Goal: Find specific page/section: Find specific page/section

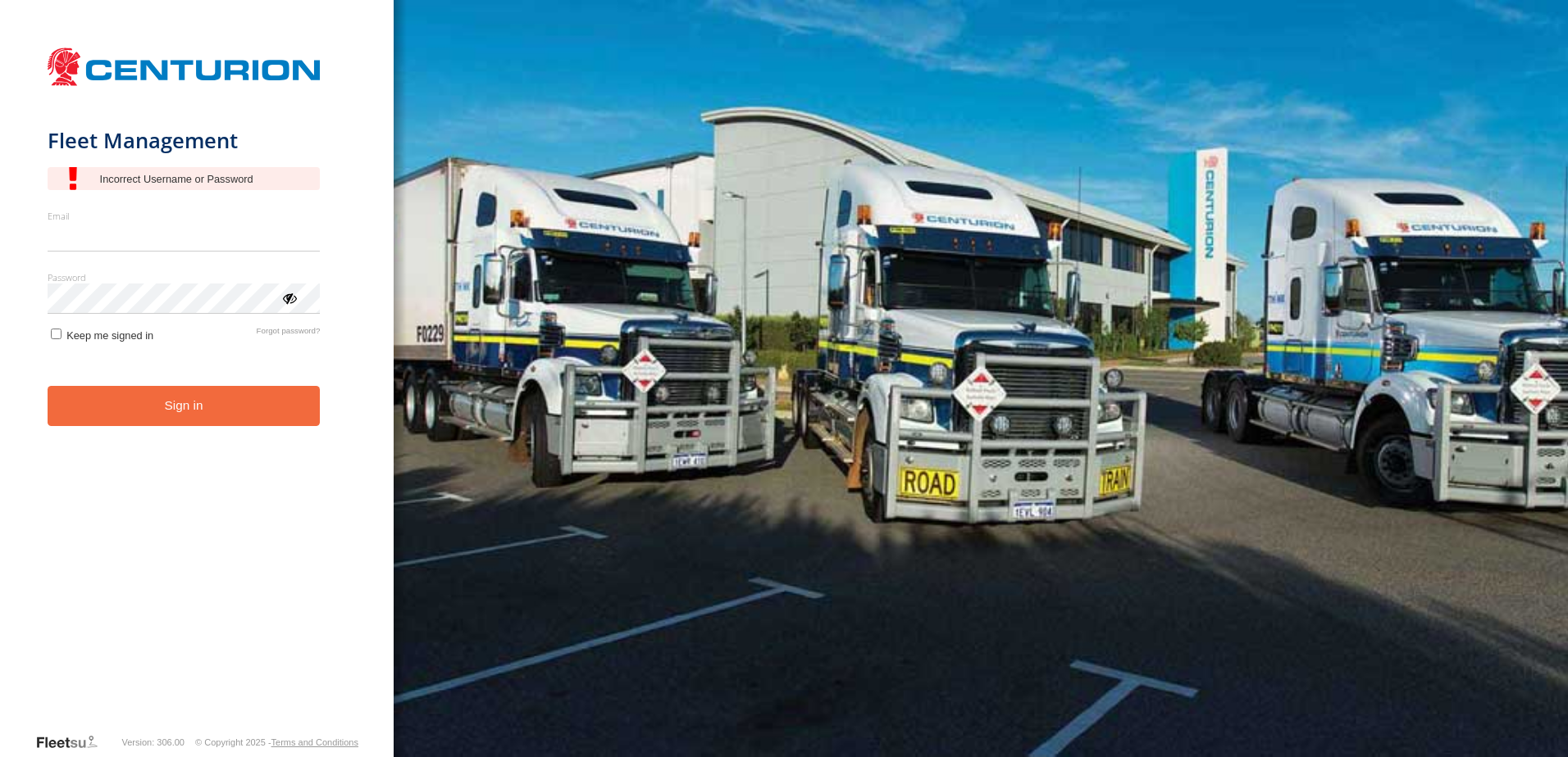
type input "**********"
click at [226, 175] on div "main" at bounding box center [184, 178] width 273 height 23
click at [170, 403] on button "Sign in" at bounding box center [184, 406] width 273 height 40
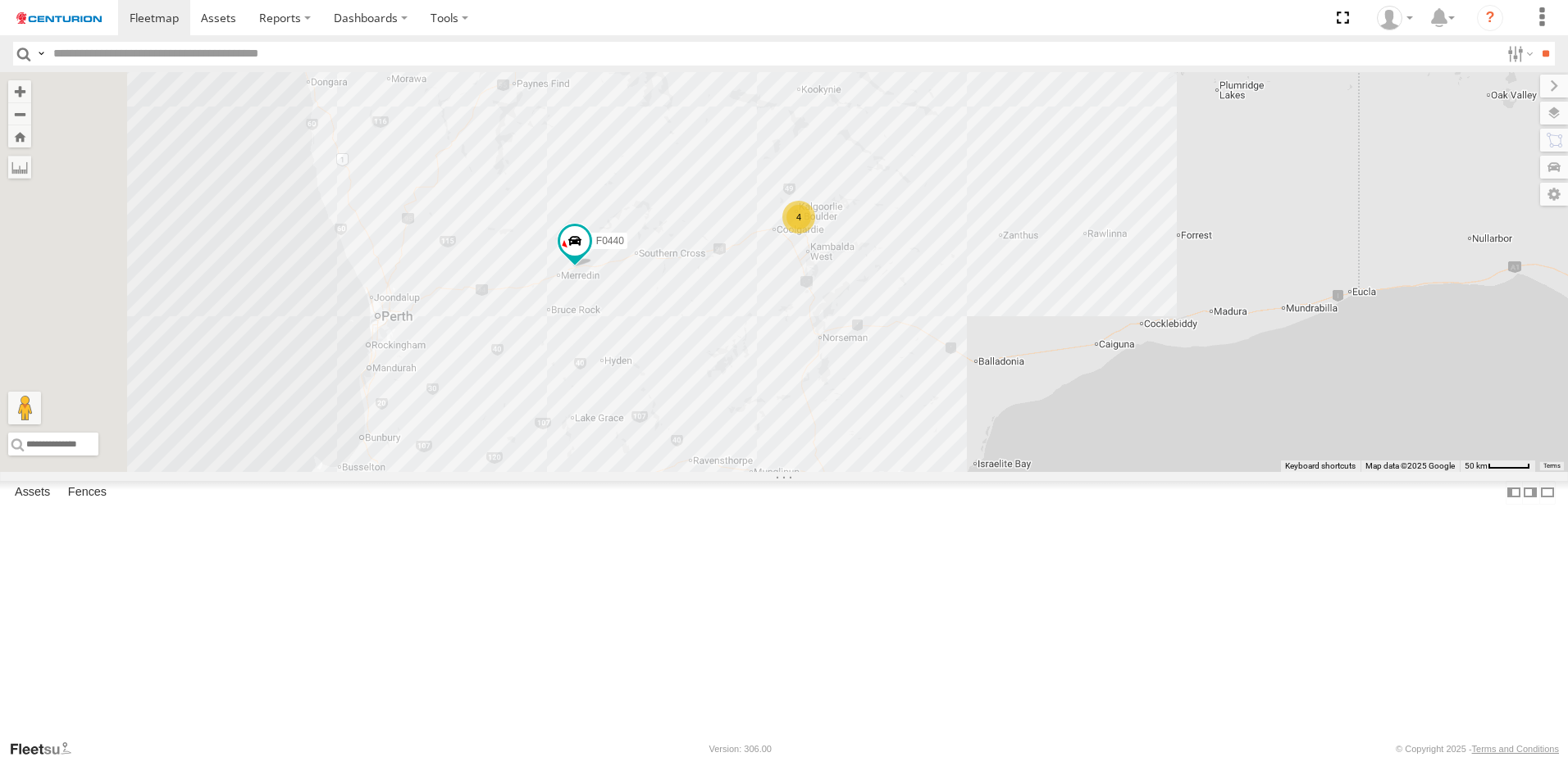
drag, startPoint x: 739, startPoint y: 602, endPoint x: 1218, endPoint y: 338, distance: 546.9
click at [1218, 338] on div "PM852 PM752 MV283 PM673 F0491 PM755 F0511 PM670 D0565 Cage182 F0440 D0473 FT732…" at bounding box center [784, 272] width 1568 height 400
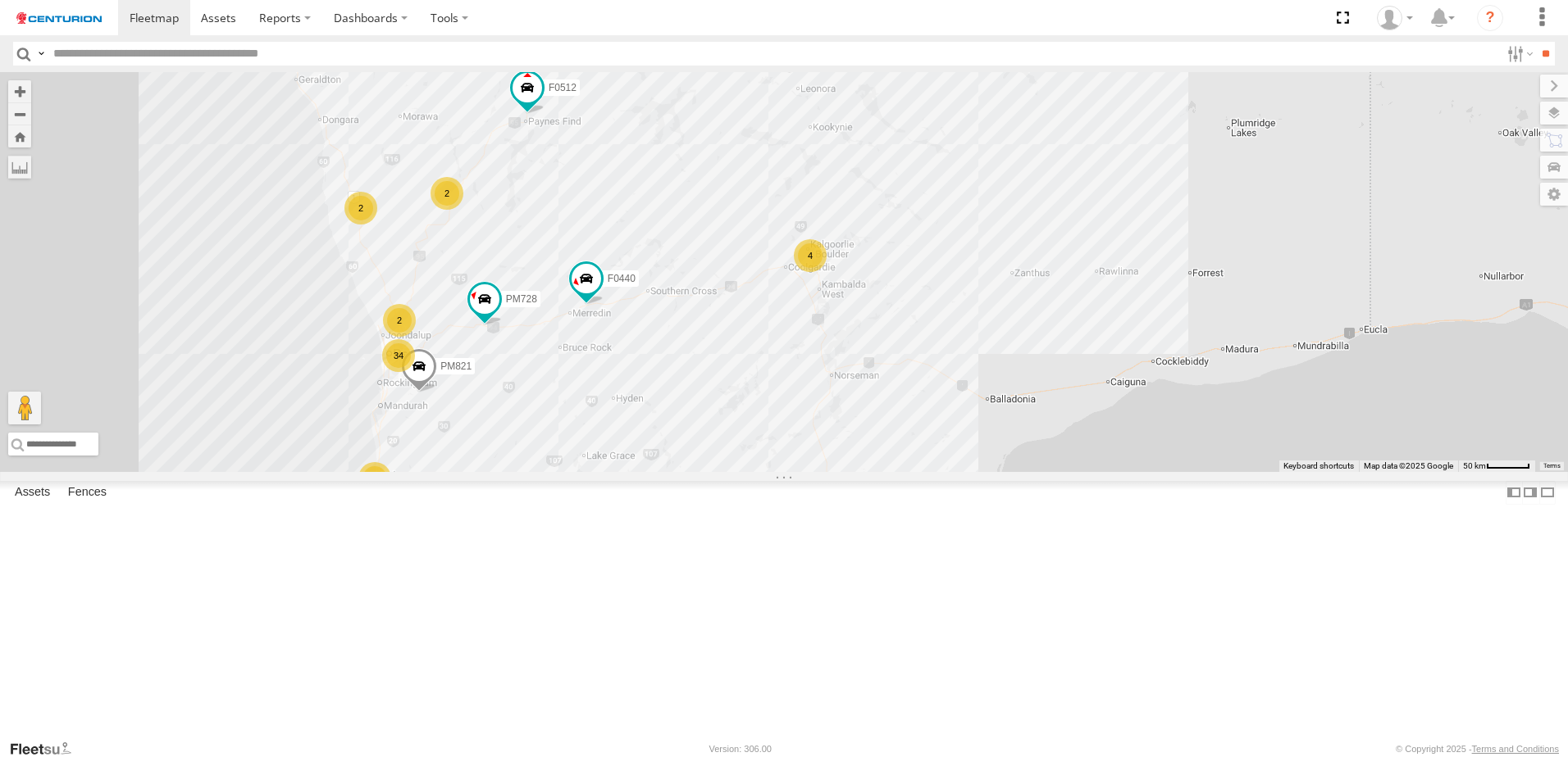
drag, startPoint x: 883, startPoint y: 481, endPoint x: 896, endPoint y: 521, distance: 42.1
click at [896, 472] on div "PM852 PM752 MV283 PM673 F0491 PM755 F0511 PM670 D0565 Cage182 F0440 D0473 FT732…" at bounding box center [784, 272] width 1568 height 400
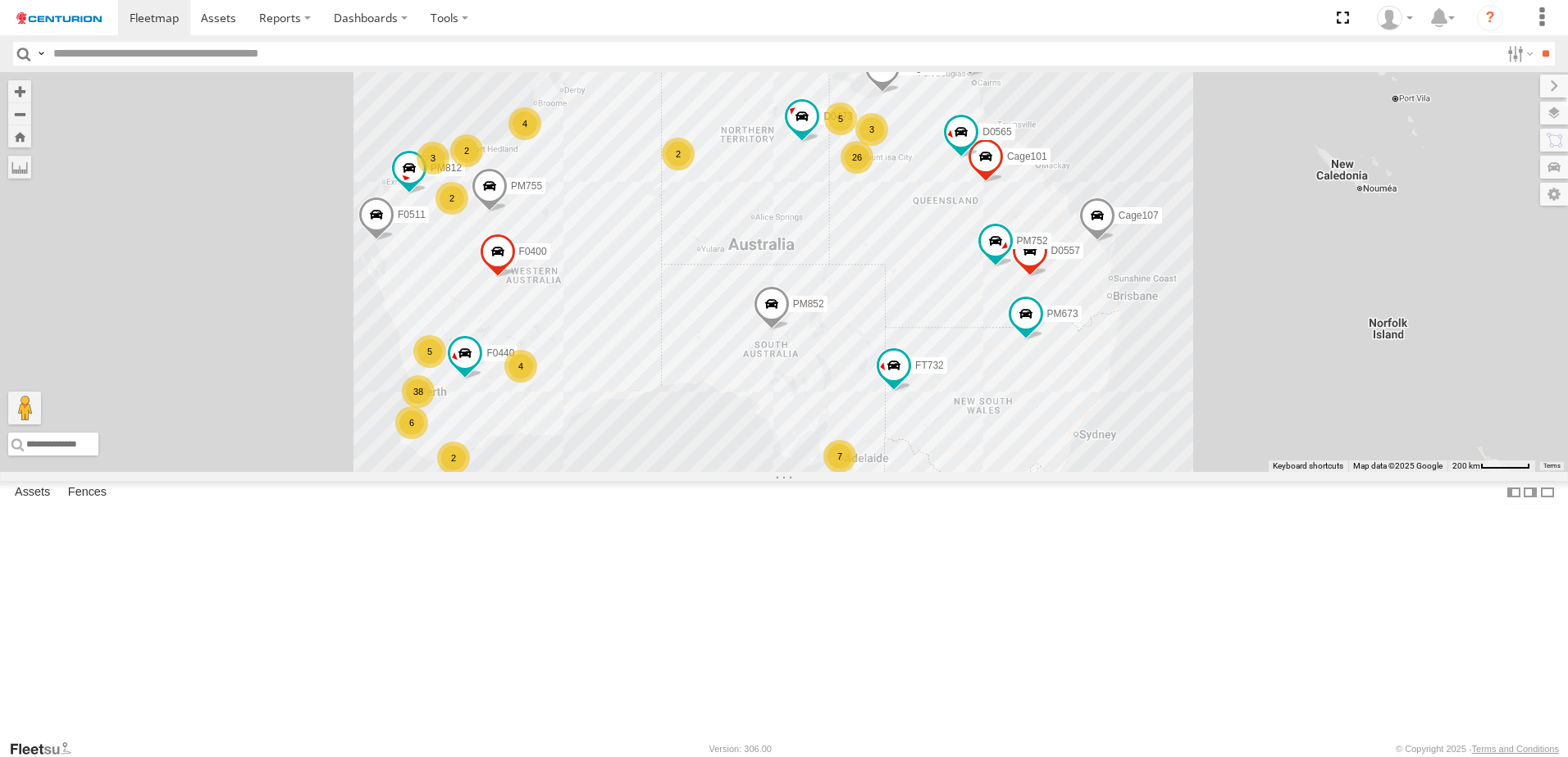
drag, startPoint x: 1398, startPoint y: 488, endPoint x: 876, endPoint y: 561, distance: 527.1
click at [876, 472] on div "PM852 PM752 MV283 PM673 F0491 PM755 F0511 PM670 D0565 Cage182 F0440 D0473 FT732…" at bounding box center [784, 272] width 1568 height 400
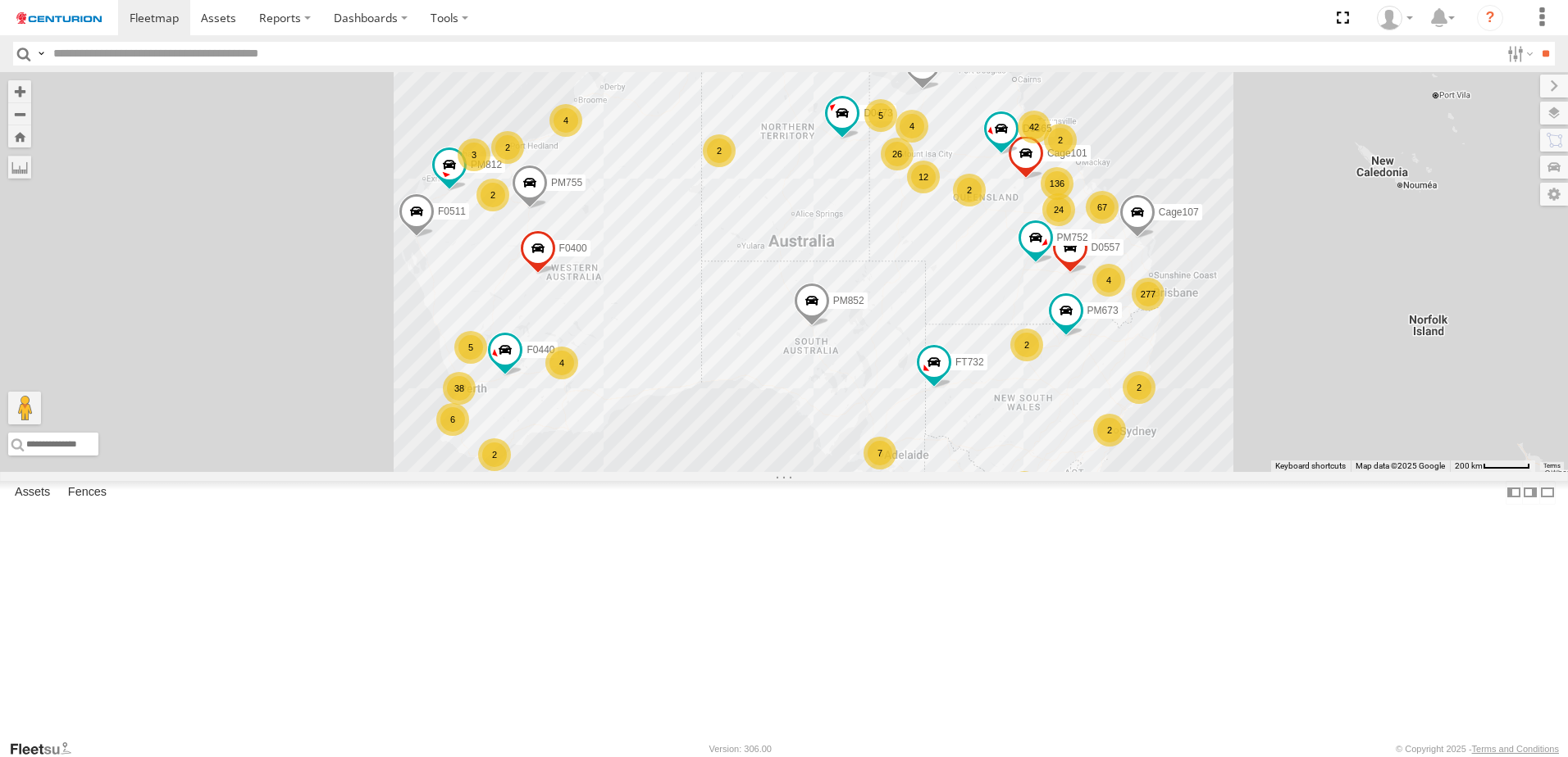
drag, startPoint x: 745, startPoint y: 576, endPoint x: 755, endPoint y: 573, distance: 10.4
click at [787, 472] on div "PM852 PM752 MV283 PM673 F0491 PM755 F0511 PM670 D0565 Cage182 F0440 D0473 FT732…" at bounding box center [784, 272] width 1568 height 400
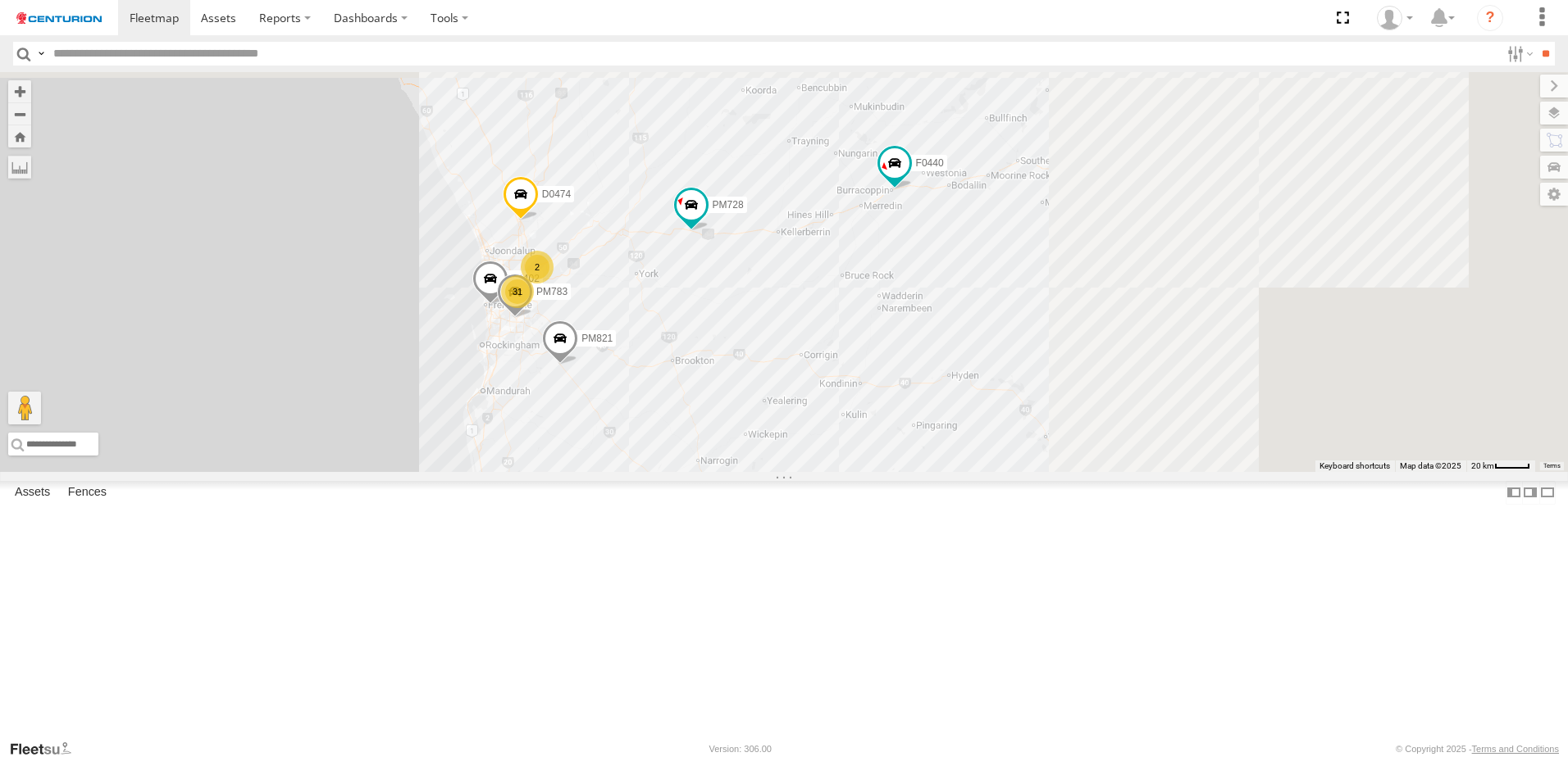
drag, startPoint x: 984, startPoint y: 416, endPoint x: 623, endPoint y: 670, distance: 441.4
click at [623, 472] on div "PM852 PM752 MV283 PM673 F0491 PM755 F0511 PM670 D0565 Cage182 F0440 D0473 FT732…" at bounding box center [784, 272] width 1568 height 400
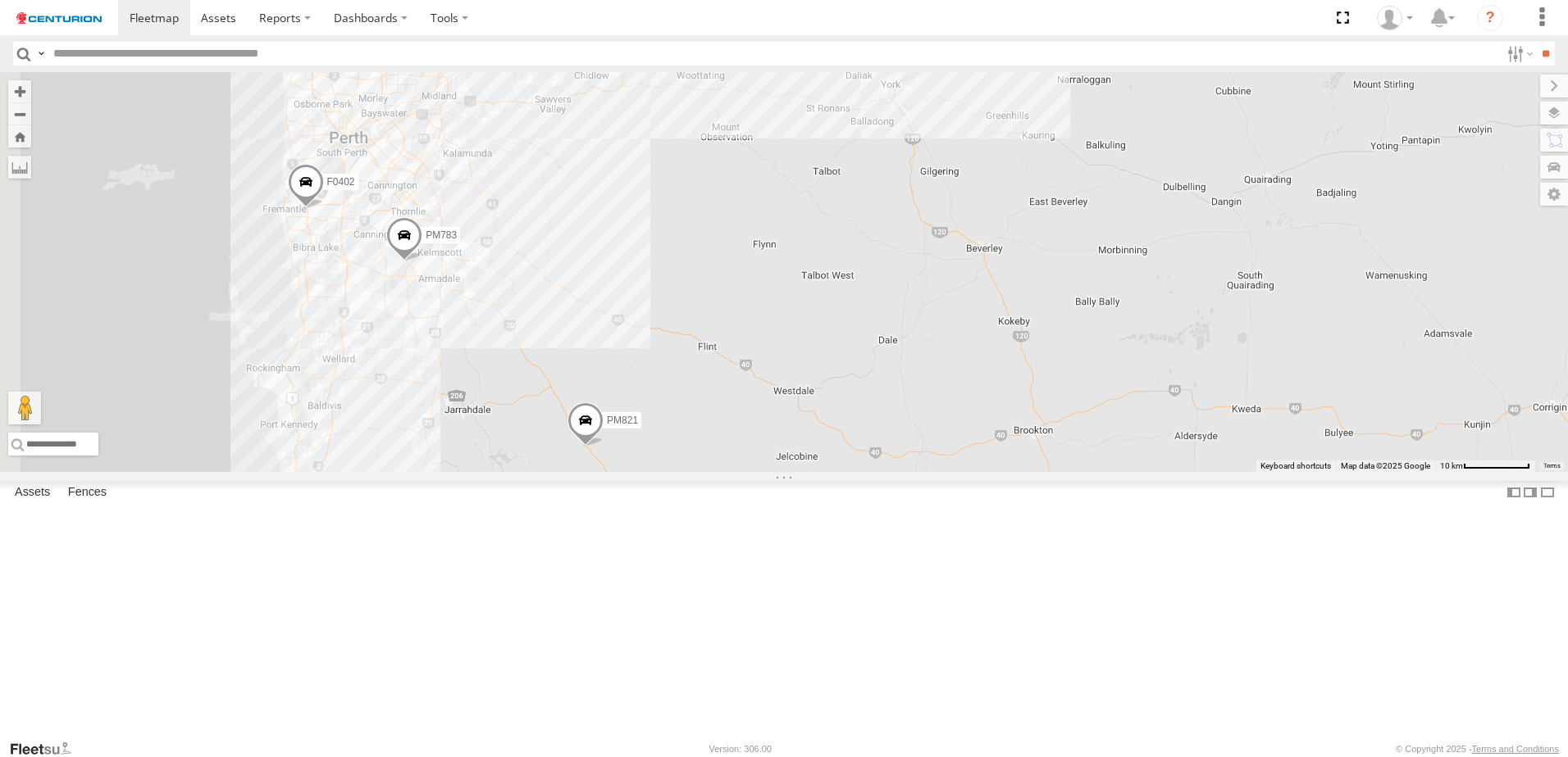
drag, startPoint x: 824, startPoint y: 296, endPoint x: 1083, endPoint y: 726, distance: 502.0
click at [1083, 472] on div "PM852 PM752 MV283 PM673 F0491 PM755 F0511 PM670 D0565 Cage182 F0440 D0473 FT732…" at bounding box center [784, 272] width 1568 height 400
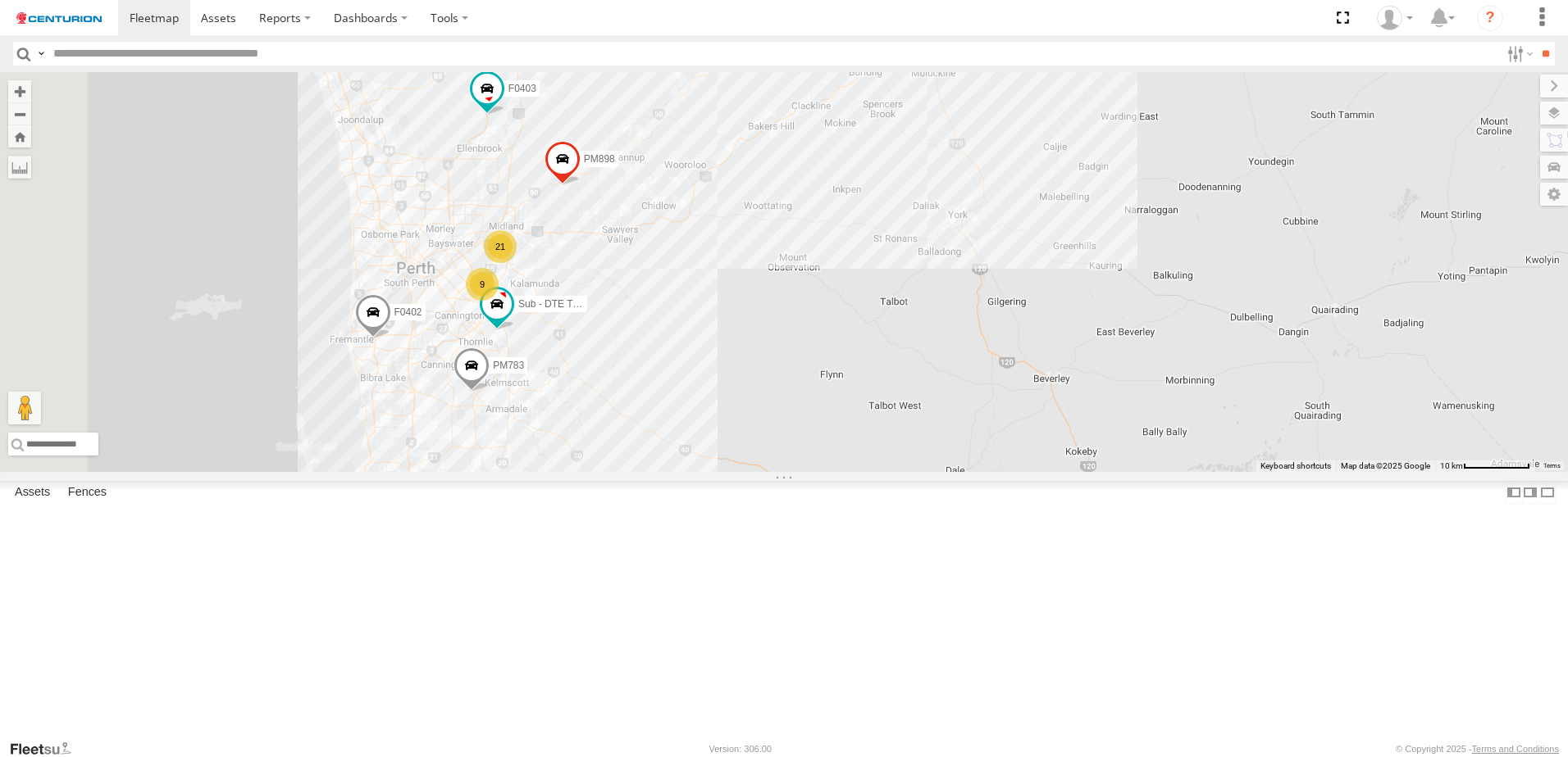
drag, startPoint x: 832, startPoint y: 408, endPoint x: 902, endPoint y: 544, distance: 153.0
click at [902, 472] on div "PM852 PM752 MV283 PM673 F0491 PM755 F0511 PM670 D0565 Cage182 F0440 D0473 FT732…" at bounding box center [784, 272] width 1568 height 400
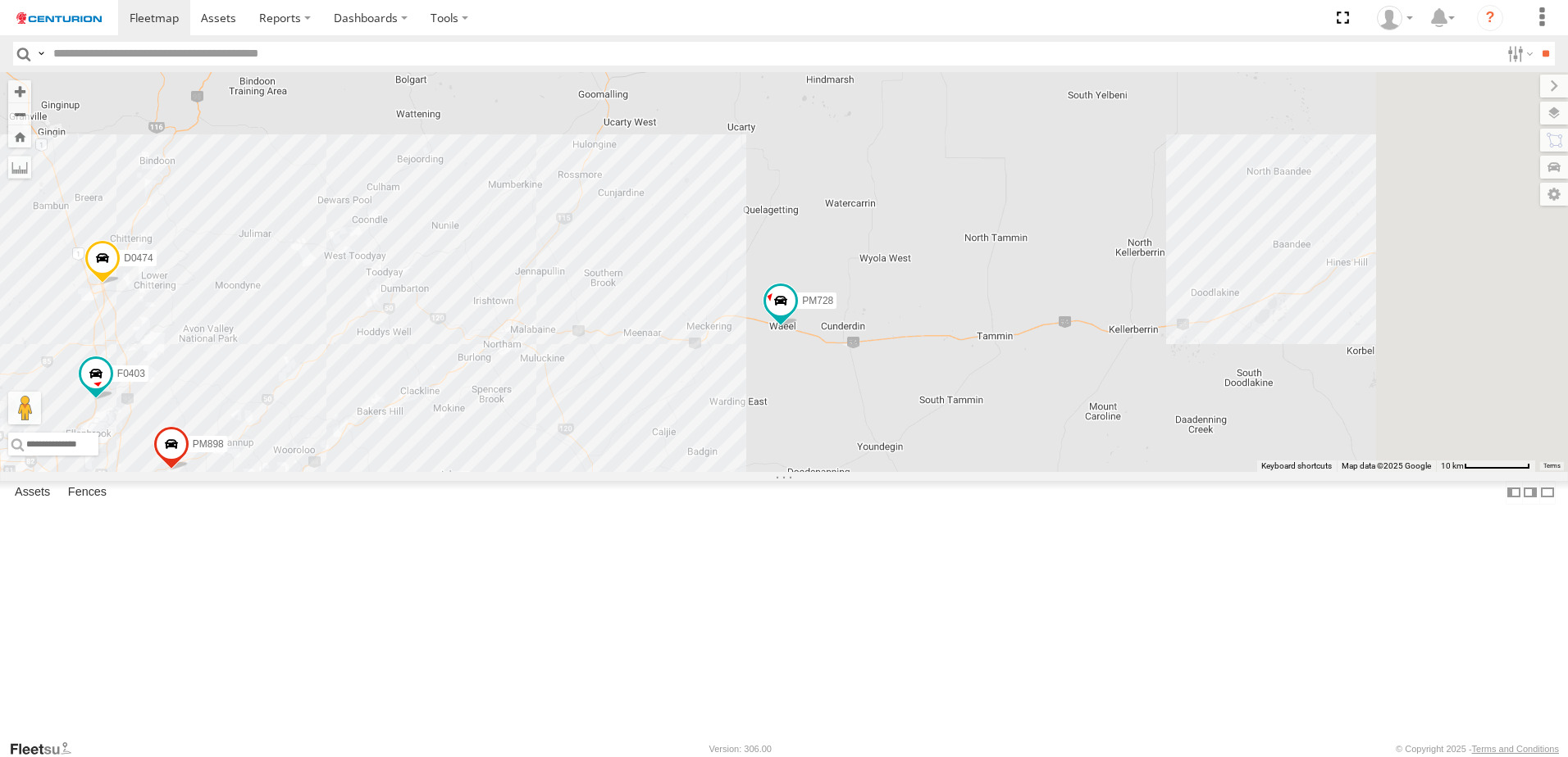
drag, startPoint x: 1323, startPoint y: 294, endPoint x: 929, endPoint y: 579, distance: 486.3
click at [929, 472] on div "PM852 PM752 MV283 PM673 F0491 PM755 F0511 PM670 D0565 Cage182 F0440 D0473 FT732…" at bounding box center [784, 272] width 1568 height 400
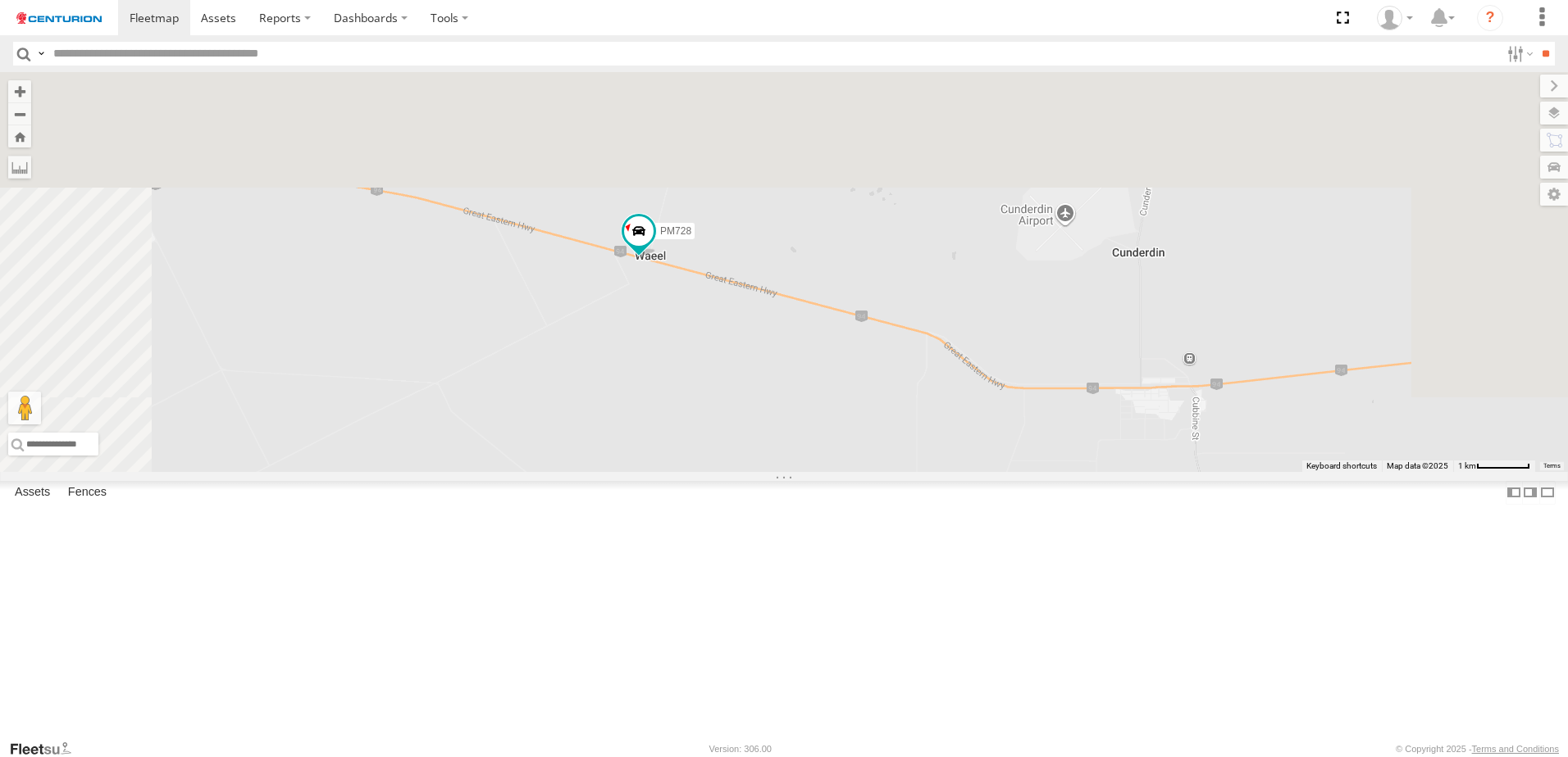
drag, startPoint x: 860, startPoint y: 242, endPoint x: 1002, endPoint y: 799, distance: 574.8
click at [1002, 756] on html at bounding box center [784, 378] width 1568 height 757
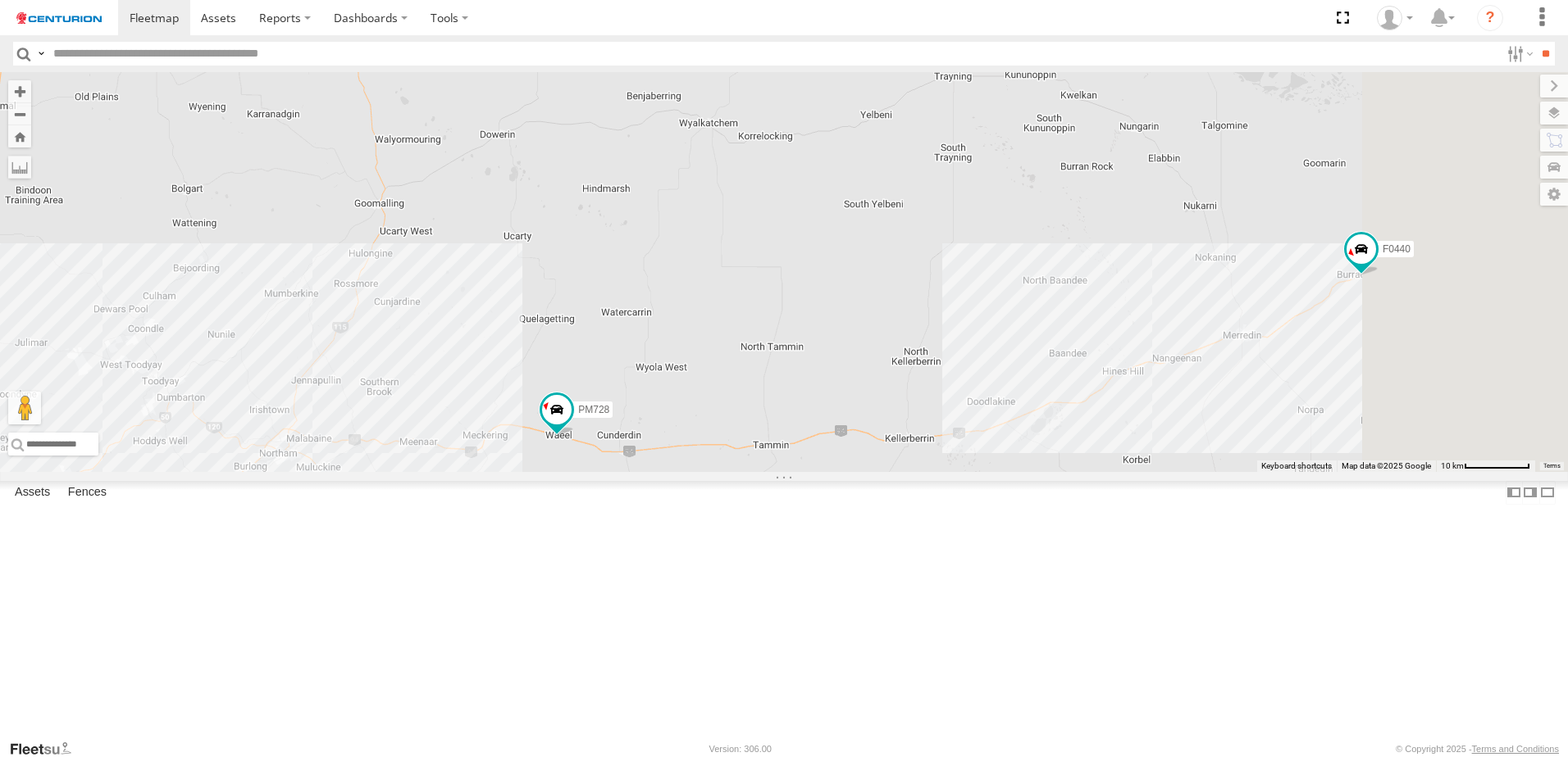
drag, startPoint x: 1080, startPoint y: 630, endPoint x: 765, endPoint y: 608, distance: 315.8
click at [759, 472] on div "PM852 PM752 MV283 PM673 F0491 PM755 F0511 PM670 D0565 Cage182 F0440 D0473 FT732…" at bounding box center [784, 272] width 1568 height 400
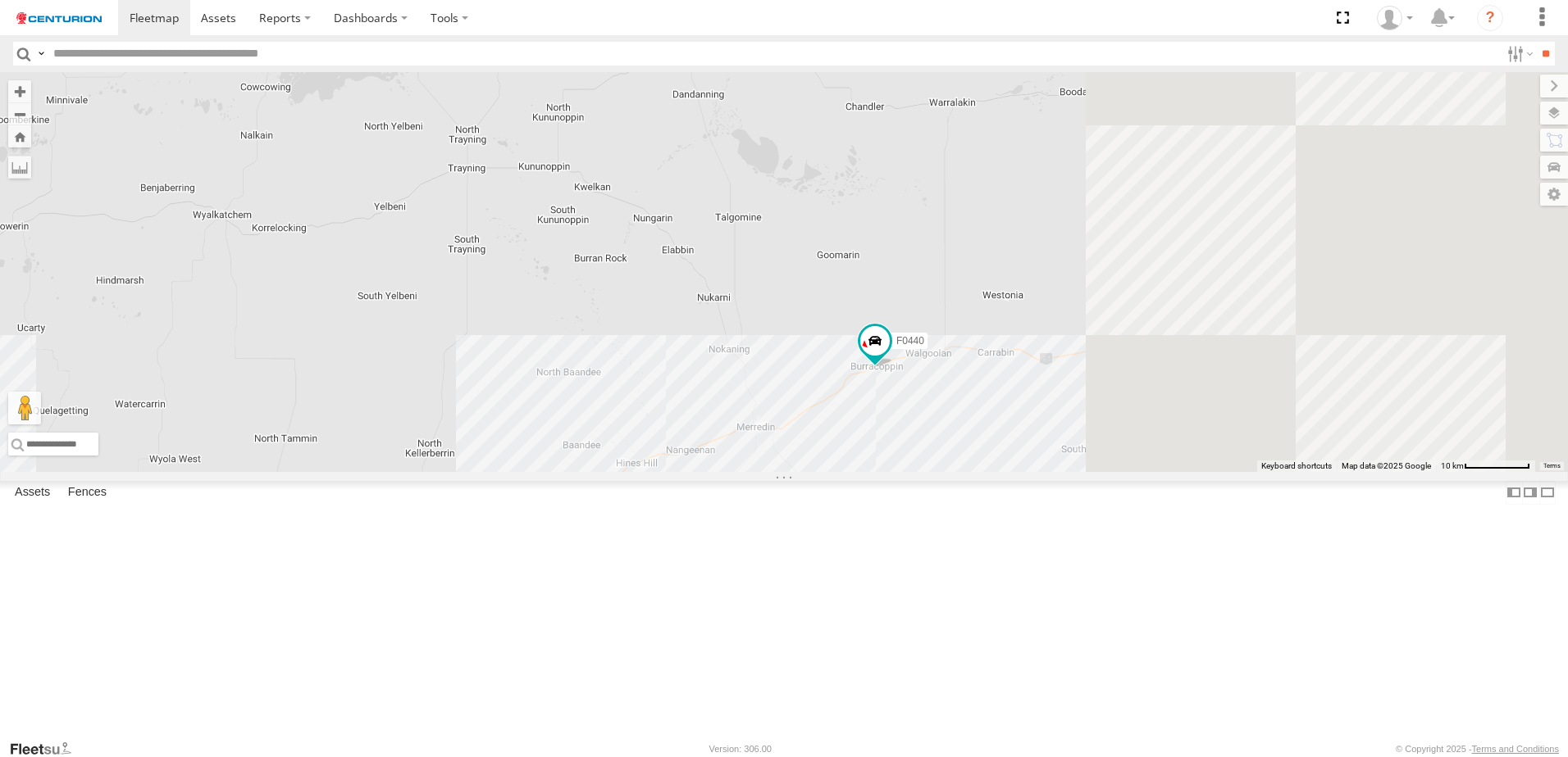
drag, startPoint x: 1287, startPoint y: 567, endPoint x: 727, endPoint y: 689, distance: 573.1
click at [727, 472] on div "PM852 PM752 MV283 PM673 F0491 PM755 F0511 PM670 D0565 Cage182 F0440 D0473 FT732…" at bounding box center [784, 272] width 1568 height 400
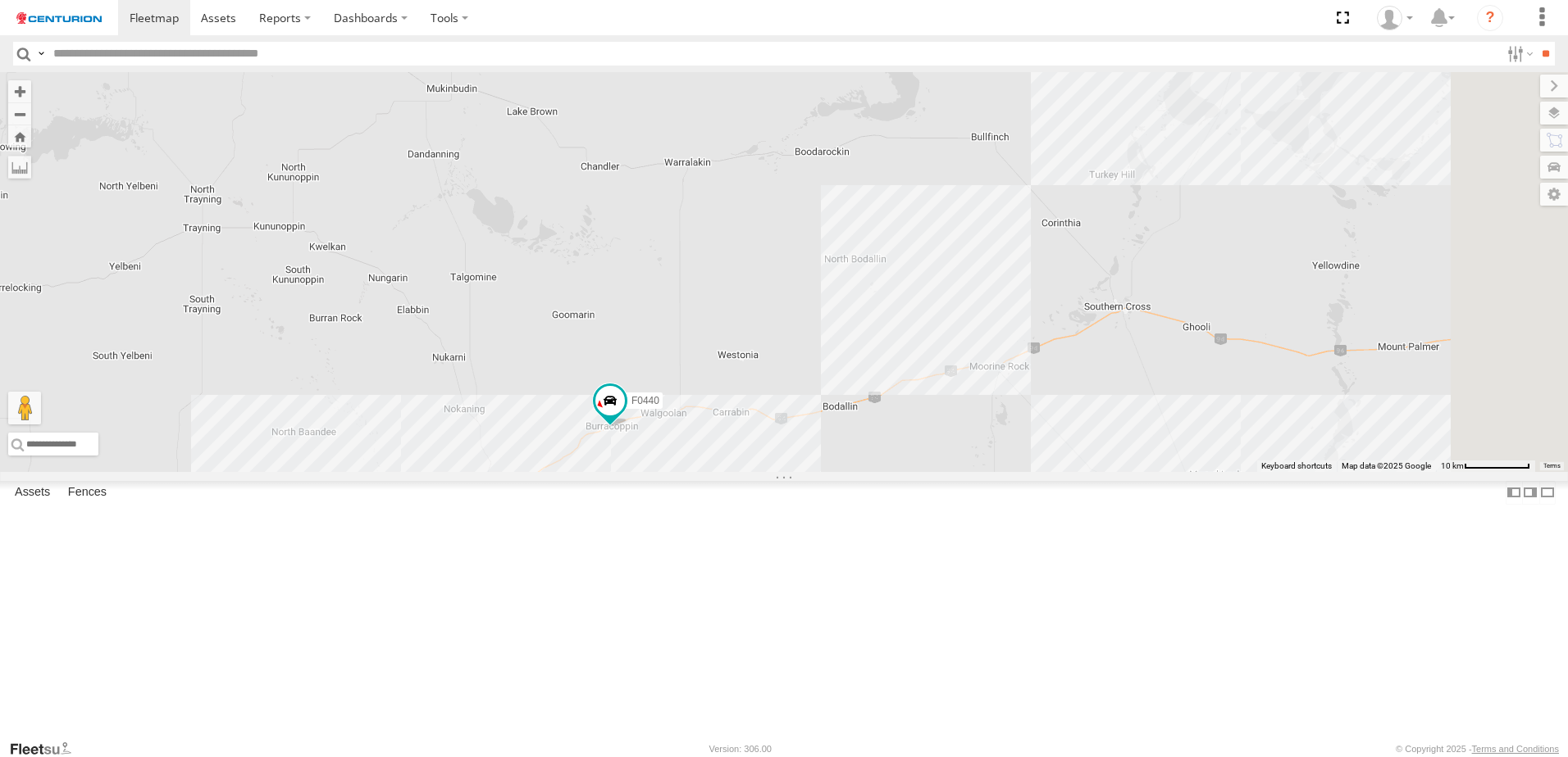
drag, startPoint x: 1023, startPoint y: 612, endPoint x: 897, endPoint y: 643, distance: 129.8
click at [897, 472] on div "PM852 PM752 MV283 PM673 F0491 PM755 F0511 PM670 D0565 Cage182 F0440 D0473 FT732…" at bounding box center [784, 272] width 1568 height 400
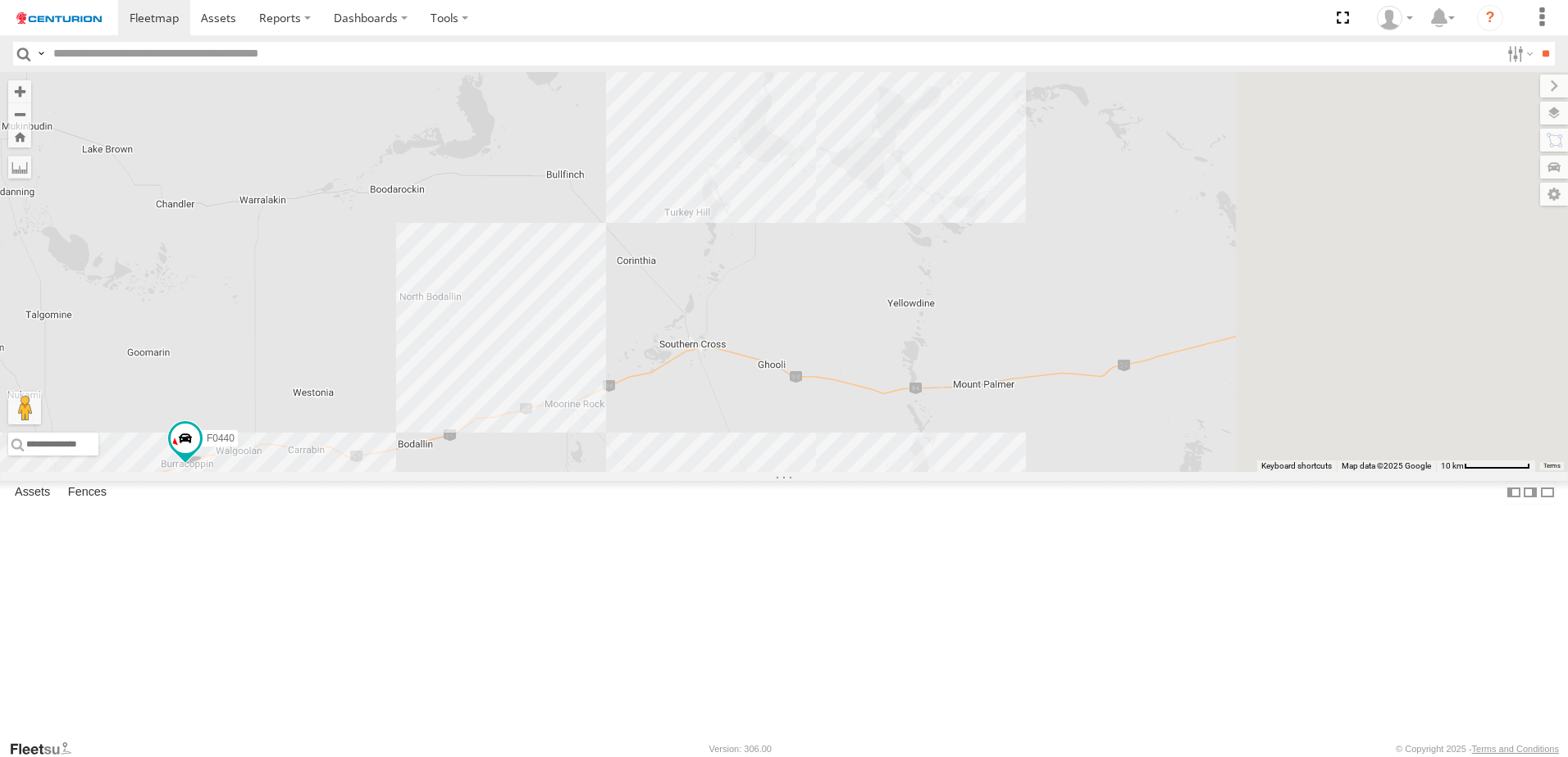
drag, startPoint x: 1177, startPoint y: 606, endPoint x: 746, endPoint y: 645, distance: 432.8
click at [746, 472] on div "PM852 PM752 MV283 PM673 F0491 PM755 F0511 PM670 D0565 Cage182 F0440 D0473 FT732…" at bounding box center [784, 272] width 1568 height 400
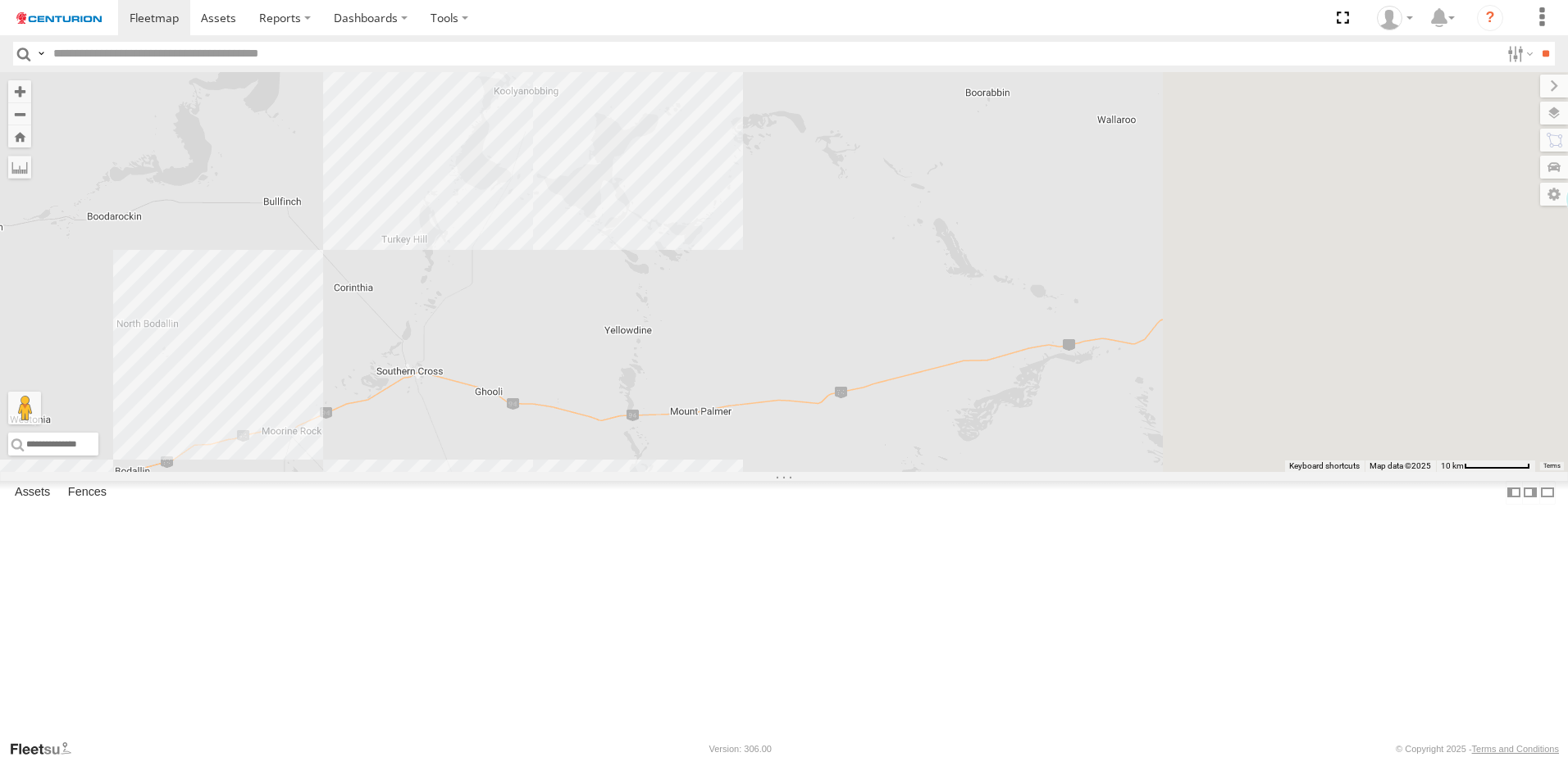
drag, startPoint x: 1120, startPoint y: 596, endPoint x: 926, endPoint y: 605, distance: 194.2
click at [781, 472] on div "PM852 PM752 MV283 PM673 F0491 PM755 F0511 PM670 D0565 Cage182 F0440 D0473 FT732…" at bounding box center [784, 272] width 1568 height 400
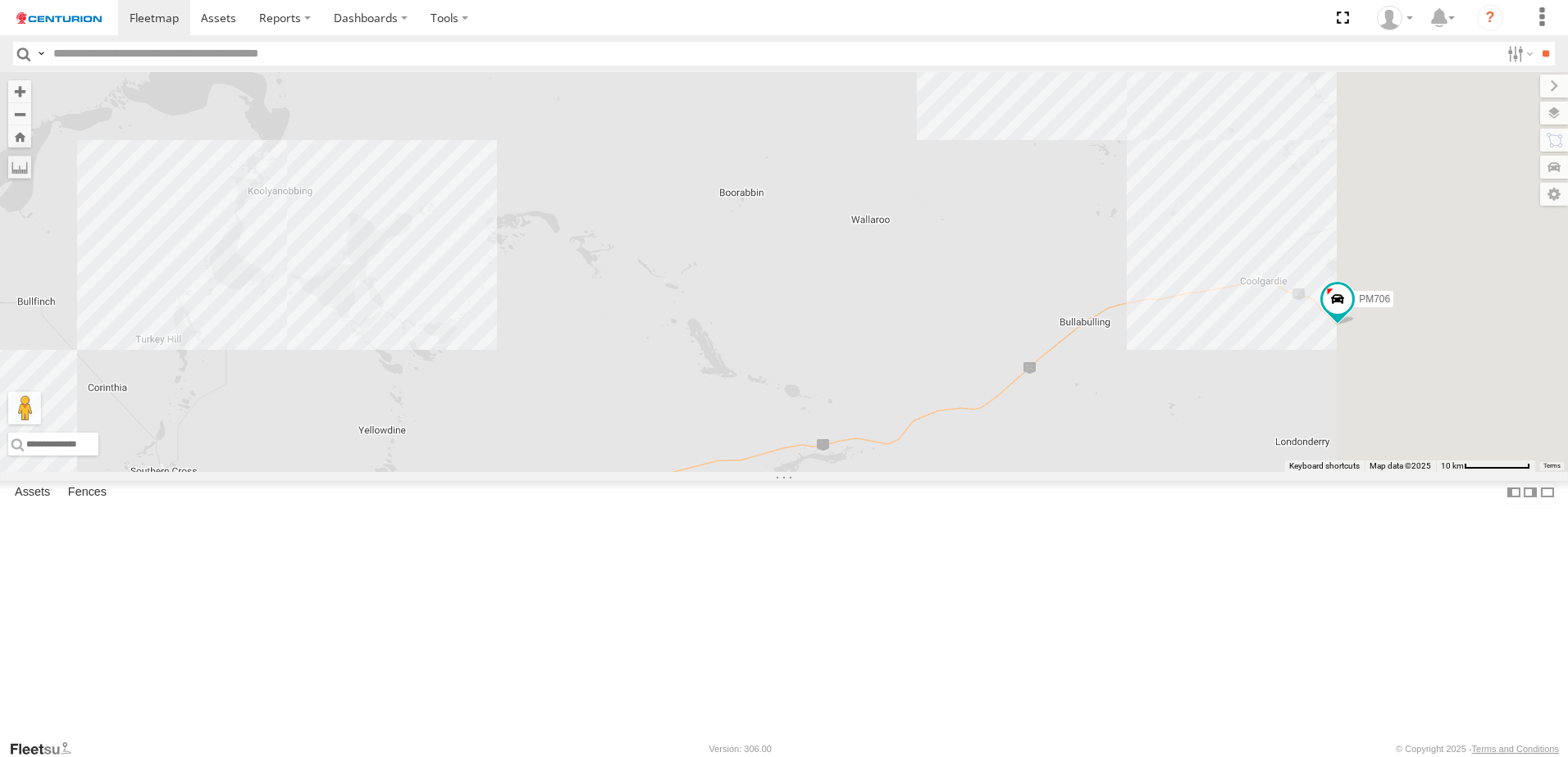
drag, startPoint x: 1194, startPoint y: 589, endPoint x: 896, endPoint y: 708, distance: 320.9
click at [896, 472] on div "PM852 PM752 MV283 PM673 F0491 PM755 F0511 PM670 D0565 Cage182 F0440 D0473 FT732…" at bounding box center [784, 272] width 1568 height 400
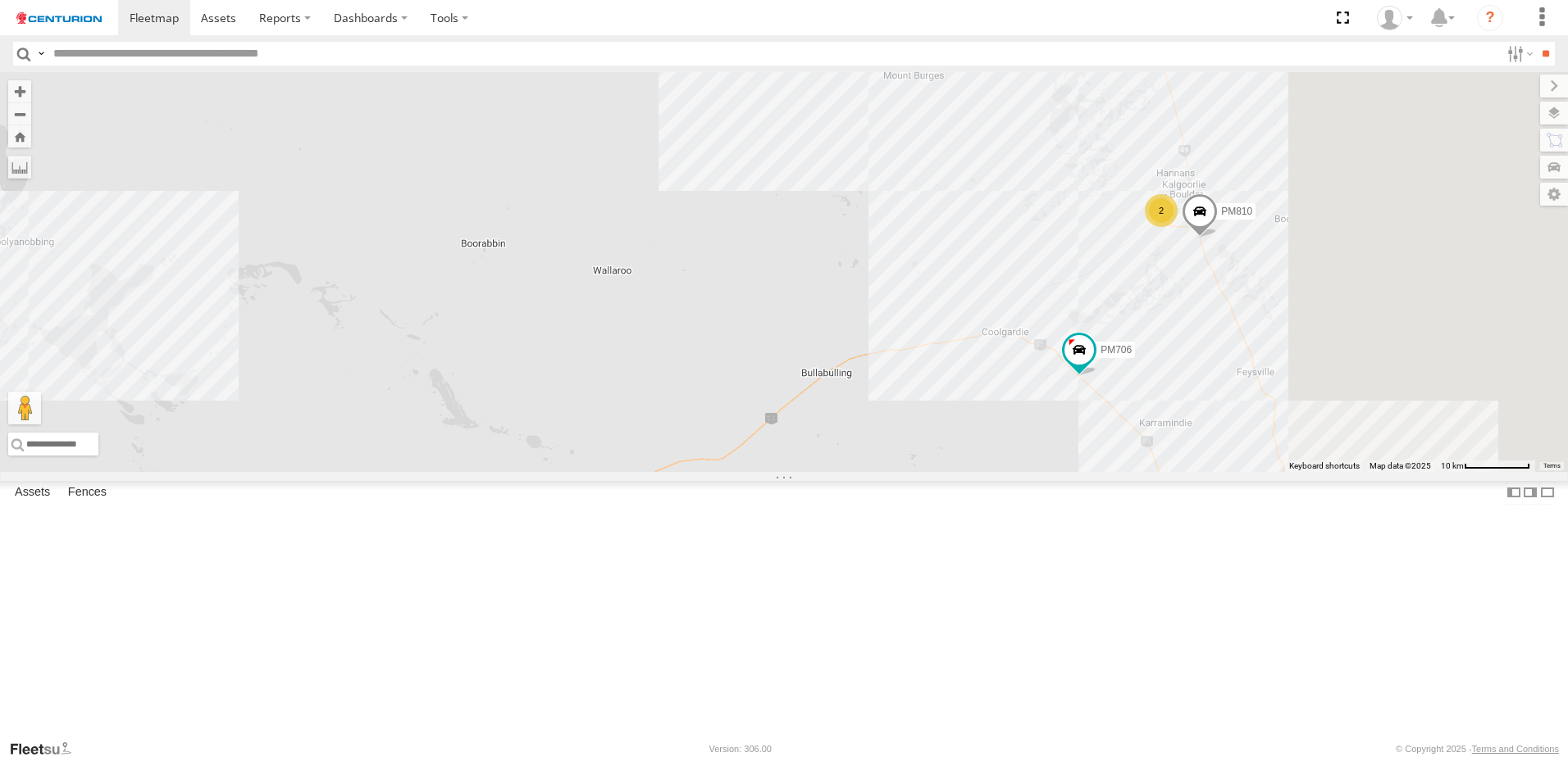
drag, startPoint x: 1305, startPoint y: 615, endPoint x: 1024, endPoint y: 642, distance: 282.3
click at [1026, 472] on div "PM852 PM752 MV283 PM673 F0491 PM755 F0511 PM670 D0565 Cage182 F0440 D0473 FT732…" at bounding box center [784, 272] width 1568 height 400
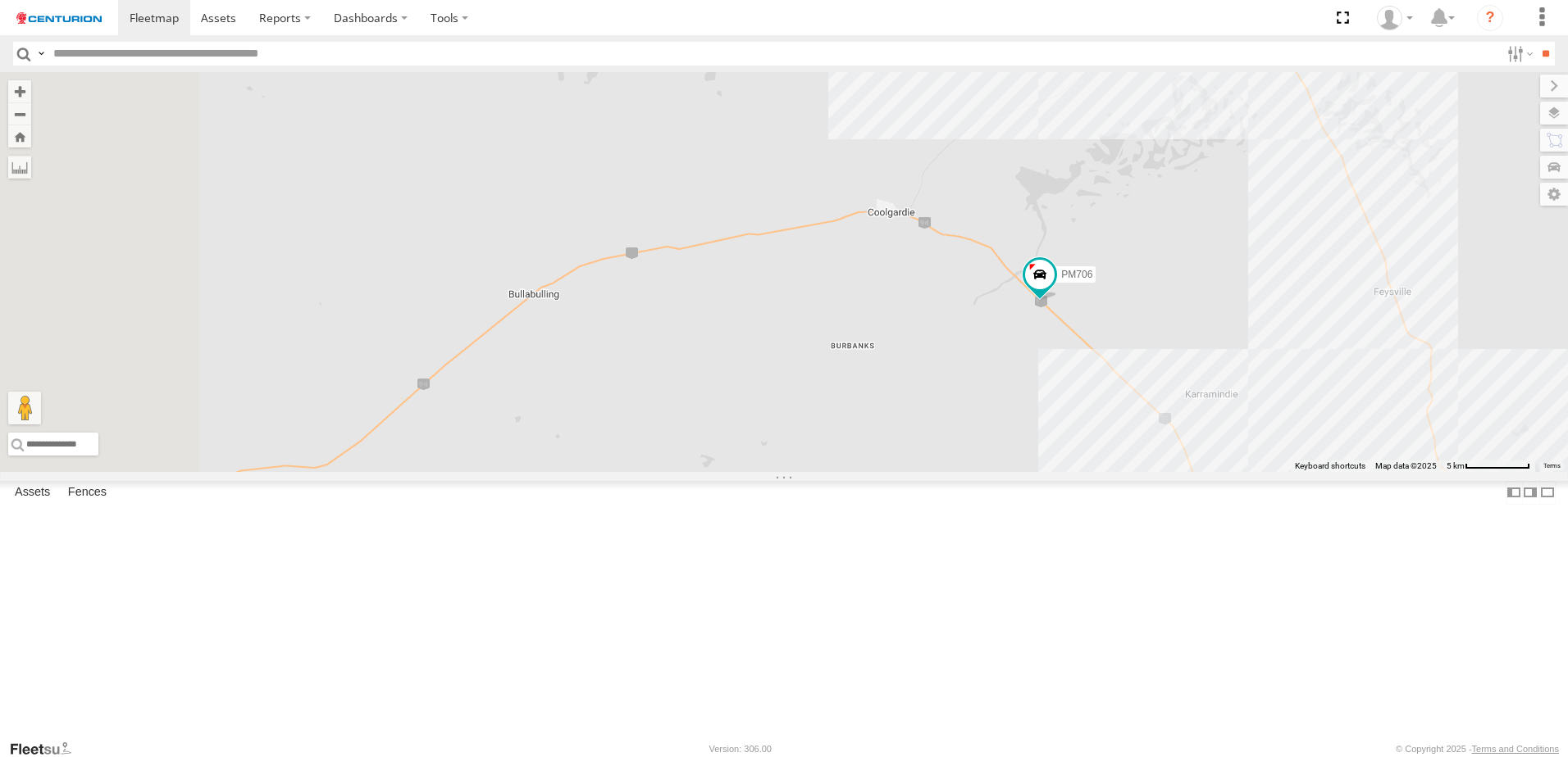
drag, startPoint x: 1037, startPoint y: 469, endPoint x: 1447, endPoint y: 351, distance: 426.6
click at [1506, 331] on div "PM852 PM752 MV283 PM673 F0491 PM755 F0511 PM670 D0565 Cage182 F0440 D0473 FT732…" at bounding box center [784, 272] width 1568 height 400
click at [0, 0] on div "MV218" at bounding box center [0, 0] width 0 height 0
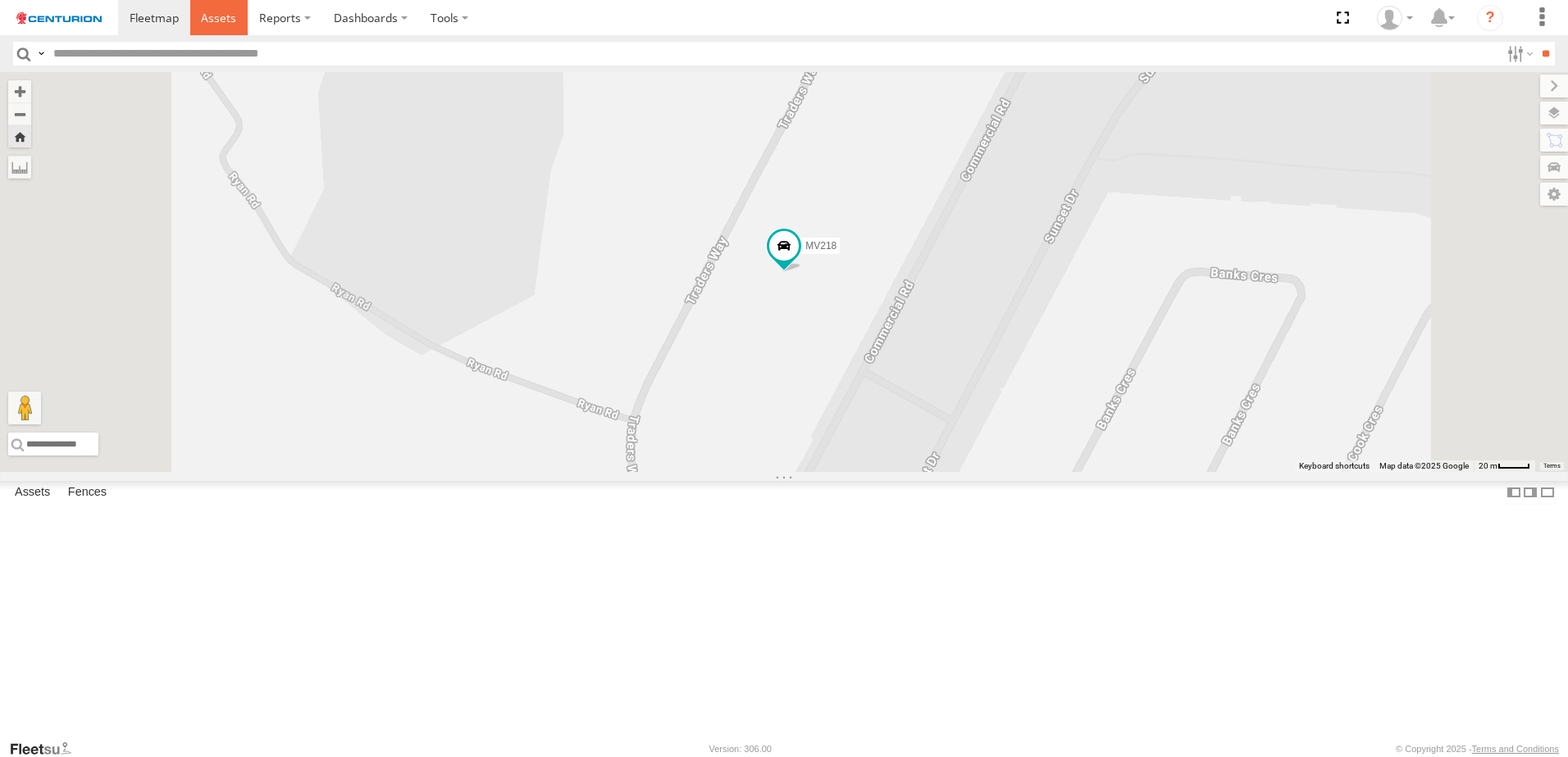
click at [221, 24] on span at bounding box center [218, 18] width 35 height 15
